Goal: Task Accomplishment & Management: Manage account settings

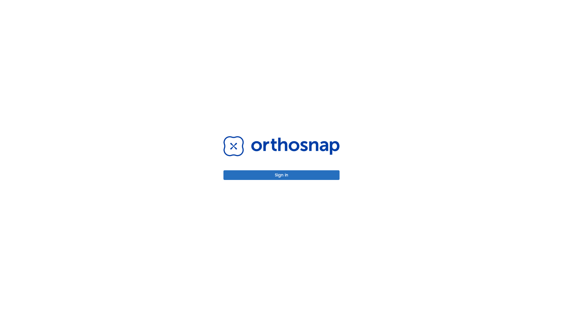
click at [281, 175] on button "Sign in" at bounding box center [281, 176] width 116 height 10
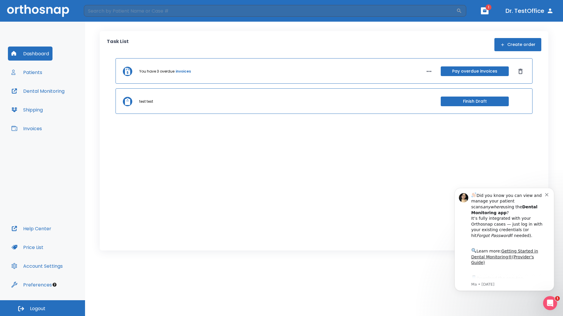
click at [42, 309] on span "Logout" at bounding box center [38, 309] width 16 height 6
